Goal: Contribute content: Add original content to the website for others to see

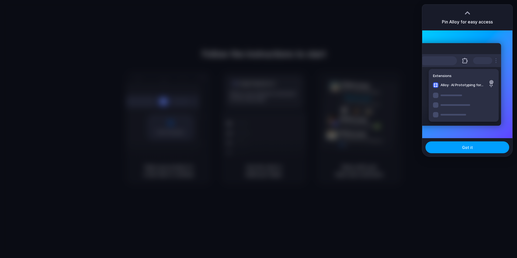
click at [459, 152] on button "Got it" at bounding box center [468, 147] width 84 height 12
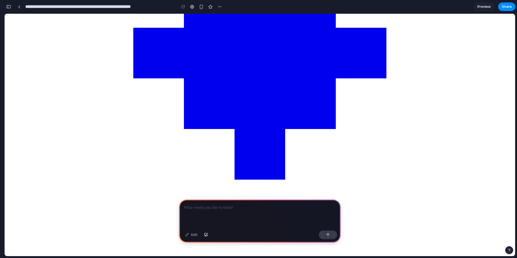
scroll to position [152, 0]
